Goal: Find specific page/section: Find specific page/section

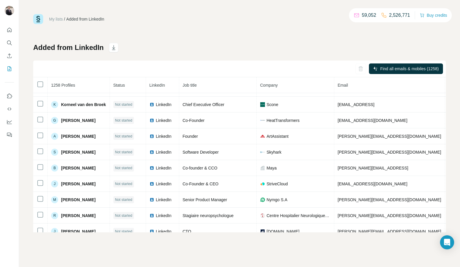
scroll to position [68, 0]
